Goal: Task Accomplishment & Management: Manage account settings

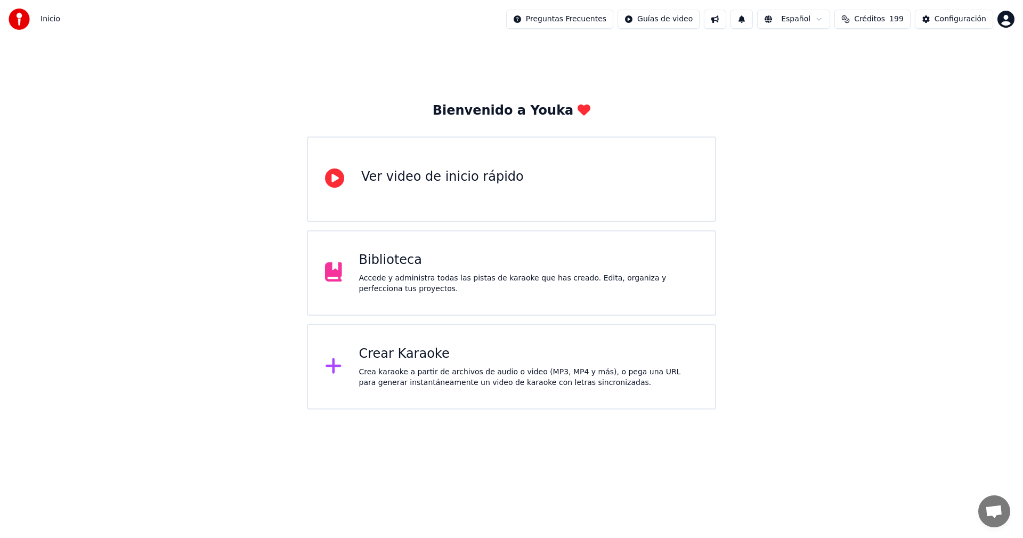
click at [873, 20] on span "Créditos" at bounding box center [869, 19] width 31 height 11
click at [753, 19] on button "1" at bounding box center [742, 19] width 22 height 19
click at [878, 22] on span "Créditos" at bounding box center [869, 19] width 31 height 11
drag, startPoint x: 927, startPoint y: 71, endPoint x: 908, endPoint y: 72, distance: 19.2
click at [908, 72] on td "51" at bounding box center [921, 71] width 71 height 20
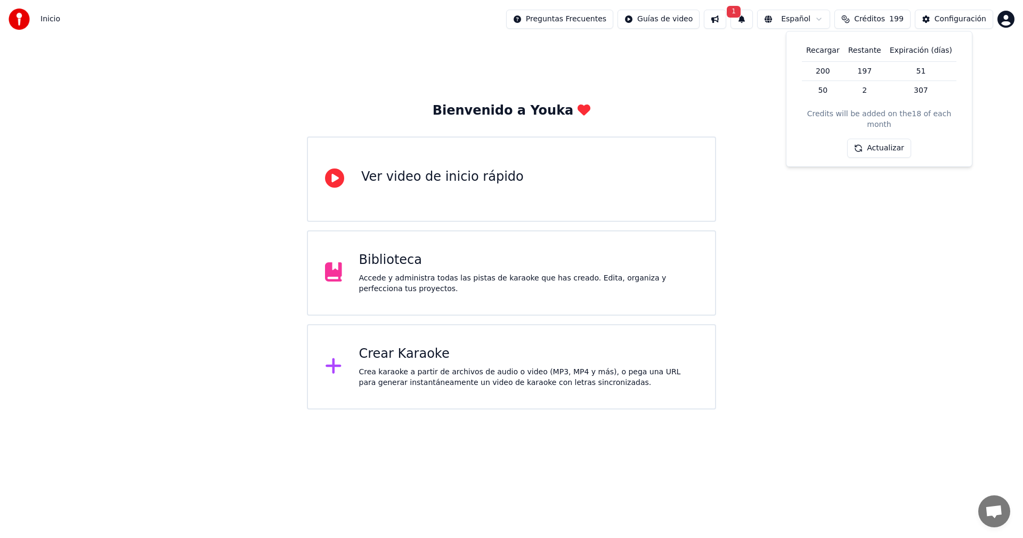
click at [902, 94] on td "307" at bounding box center [921, 90] width 71 height 19
drag, startPoint x: 934, startPoint y: 72, endPoint x: 883, endPoint y: 78, distance: 51.5
click at [883, 78] on tr "200 197 51" at bounding box center [879, 71] width 155 height 20
click at [796, 50] on div "Recargar Restante Expiración ([PERSON_NAME]) 200 197 51 50 2 307 Credits will b…" at bounding box center [879, 99] width 168 height 118
drag, startPoint x: 929, startPoint y: 71, endPoint x: 896, endPoint y: 72, distance: 33.6
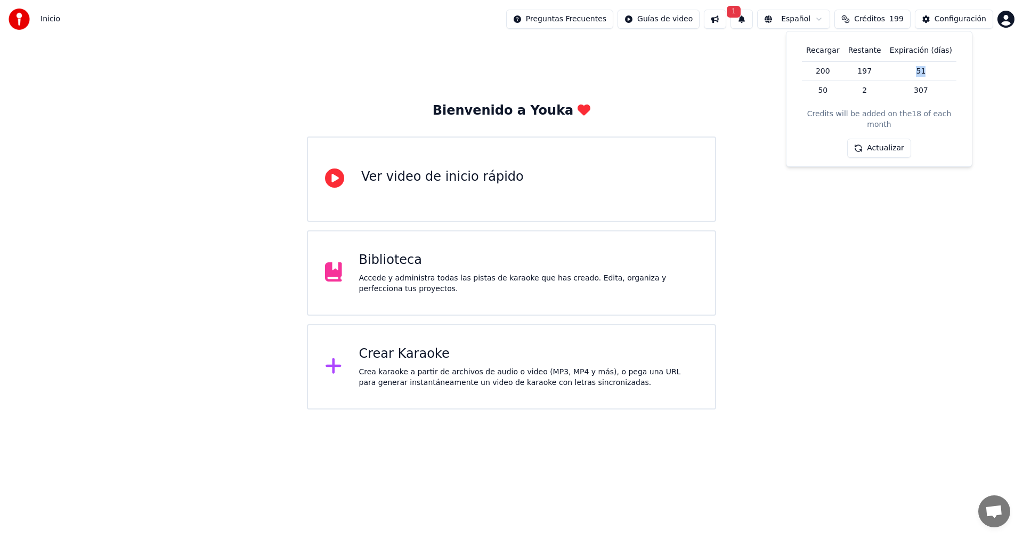
click at [896, 72] on td "51" at bounding box center [921, 71] width 71 height 20
click at [988, 70] on div "Bienvenido a Youka Ver video de inicio rápido Biblioteca Accede y administra to…" at bounding box center [511, 223] width 1023 height 371
click at [753, 22] on button "1" at bounding box center [742, 19] width 22 height 19
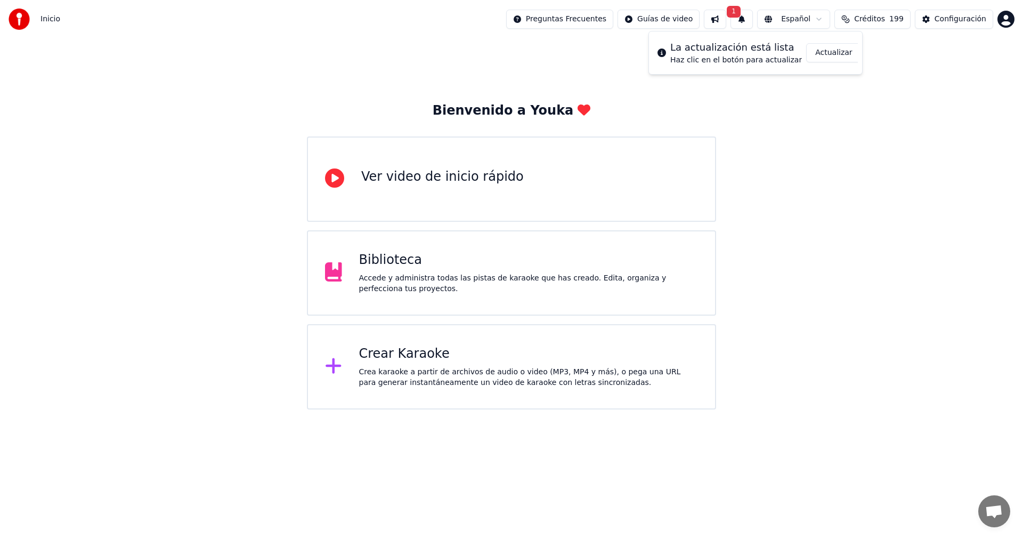
click at [836, 51] on button "Actualizar" at bounding box center [833, 52] width 55 height 19
click at [885, 22] on span "Créditos" at bounding box center [869, 19] width 31 height 11
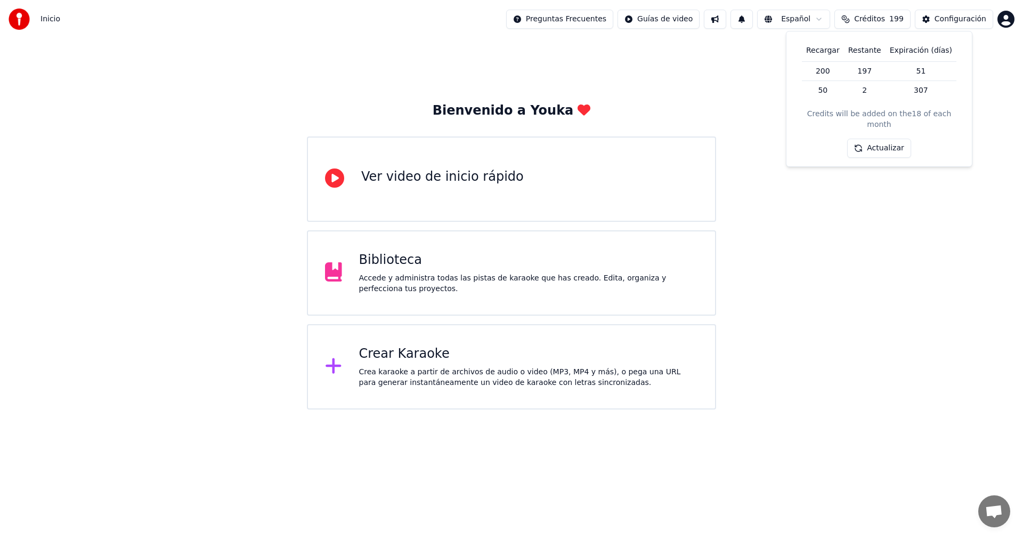
click at [707, 69] on div "Bienvenido a Youka Ver video de inicio rápido Biblioteca Accede y administra to…" at bounding box center [511, 223] width 1023 height 371
